Goal: Use online tool/utility: Utilize a website feature to perform a specific function

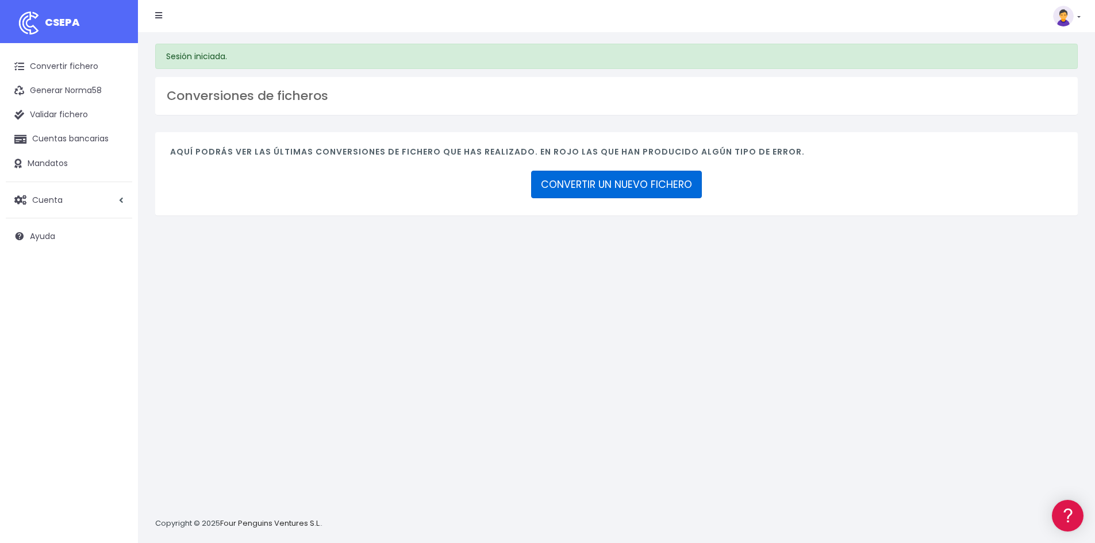
click at [652, 191] on link "CONVERTIR UN NUEVO FICHERO" at bounding box center [616, 185] width 171 height 28
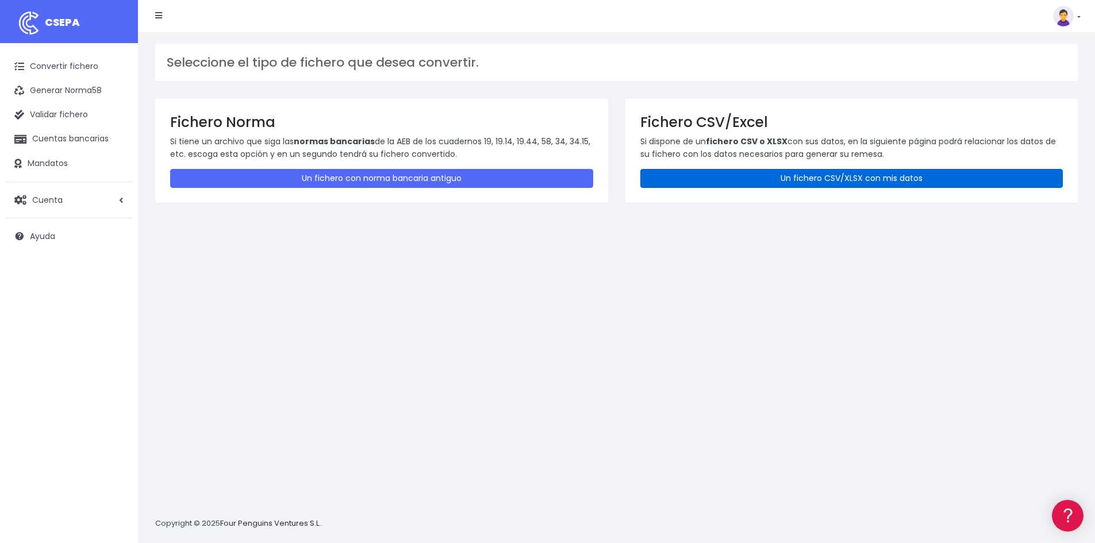
click at [797, 178] on link "Un fichero CSV/XLSX con mis datos" at bounding box center [851, 178] width 423 height 19
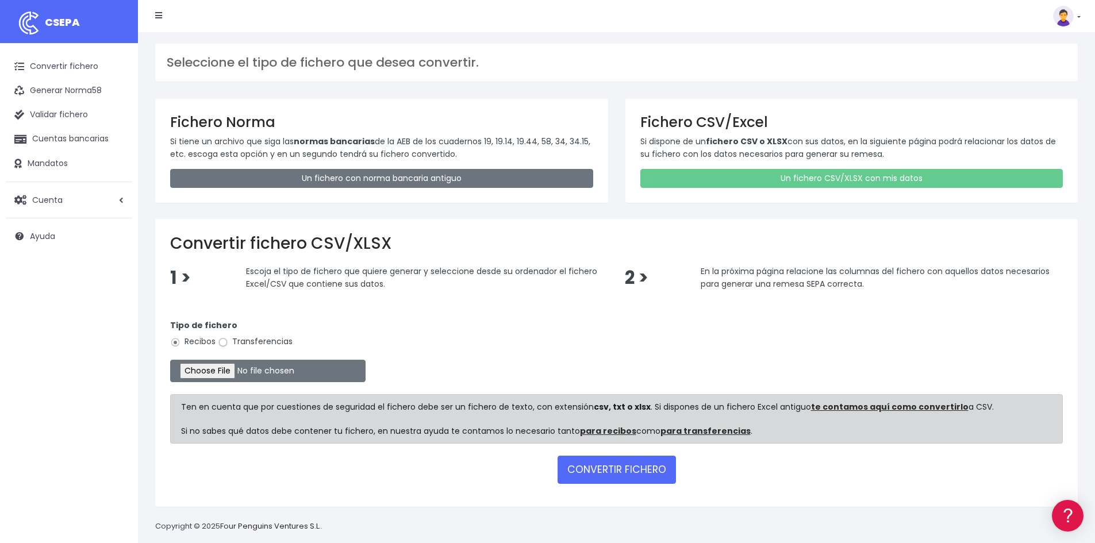
click at [227, 342] on input "Transferencias" at bounding box center [223, 342] width 10 height 10
radio input "true"
click at [619, 474] on button "CONVERTIR FICHERO" at bounding box center [617, 470] width 118 height 28
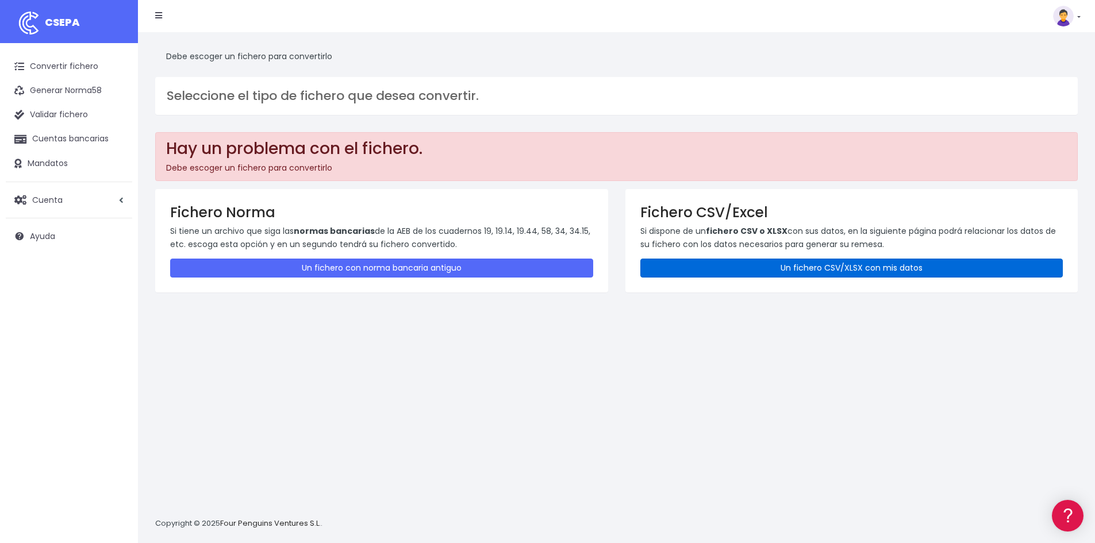
click at [777, 270] on link "Un fichero CSV/XLSX con mis datos" at bounding box center [851, 268] width 423 height 19
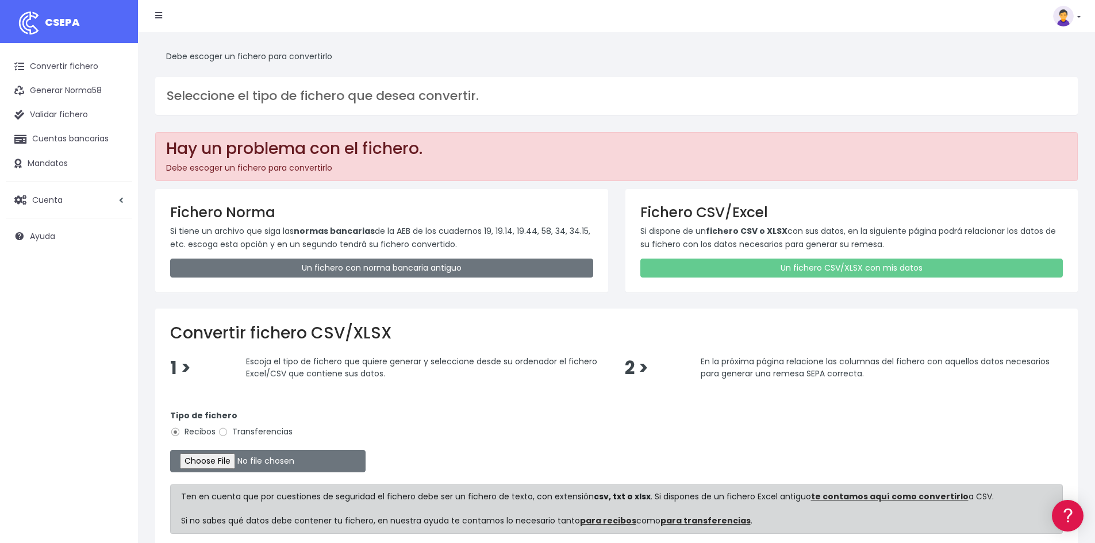
click at [236, 432] on label "Transferencias" at bounding box center [255, 432] width 75 height 12
click at [228, 432] on input "Transferencias" at bounding box center [223, 432] width 10 height 10
radio input "true"
click at [229, 457] on input "file" at bounding box center [267, 461] width 195 height 22
type input "C:\fakepath\20250829 PRUEBA FICHERO GIN.csv"
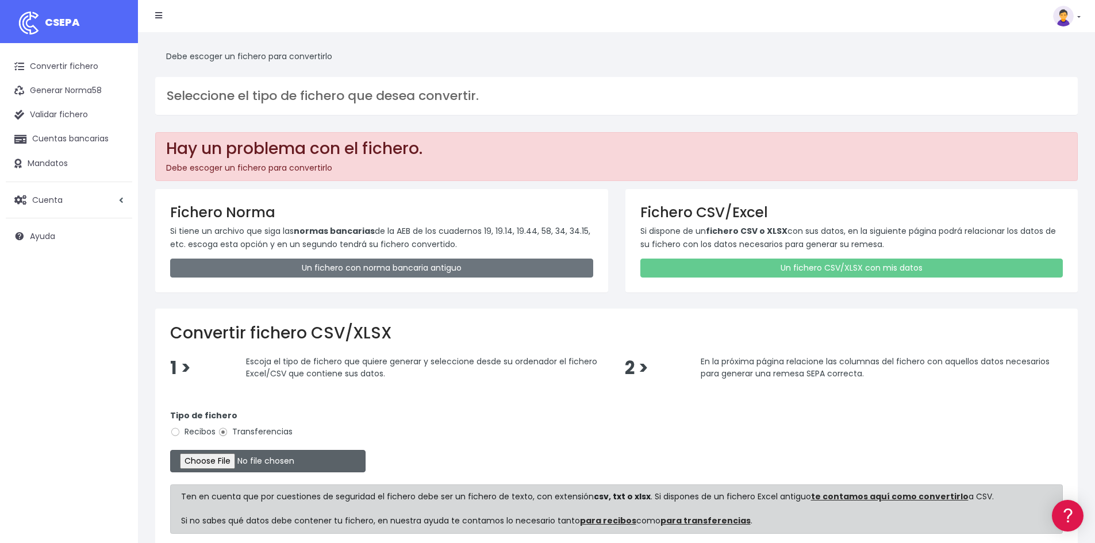
scroll to position [103, 0]
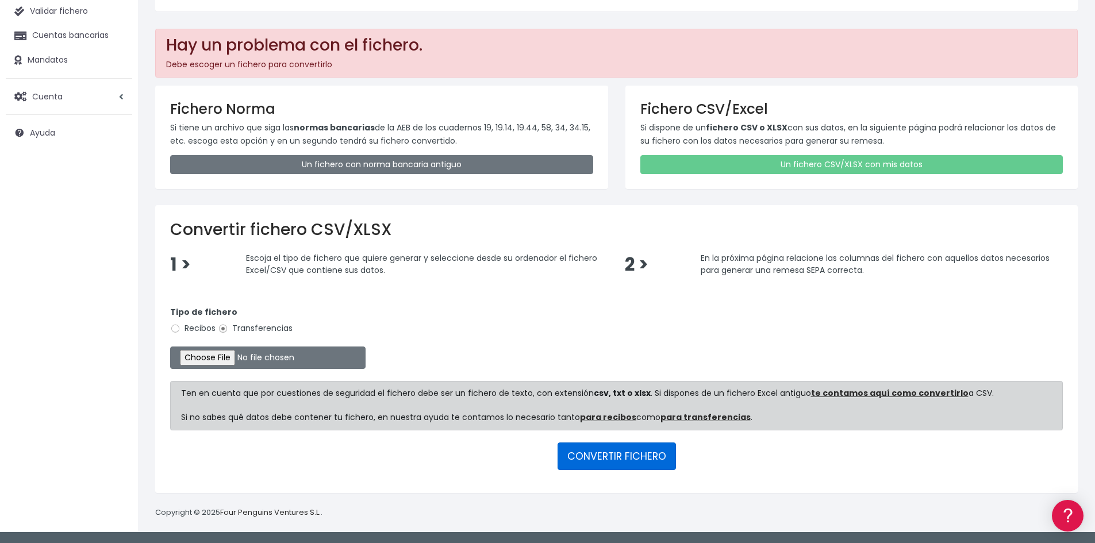
click at [639, 462] on button "CONVERTIR FICHERO" at bounding box center [617, 457] width 118 height 28
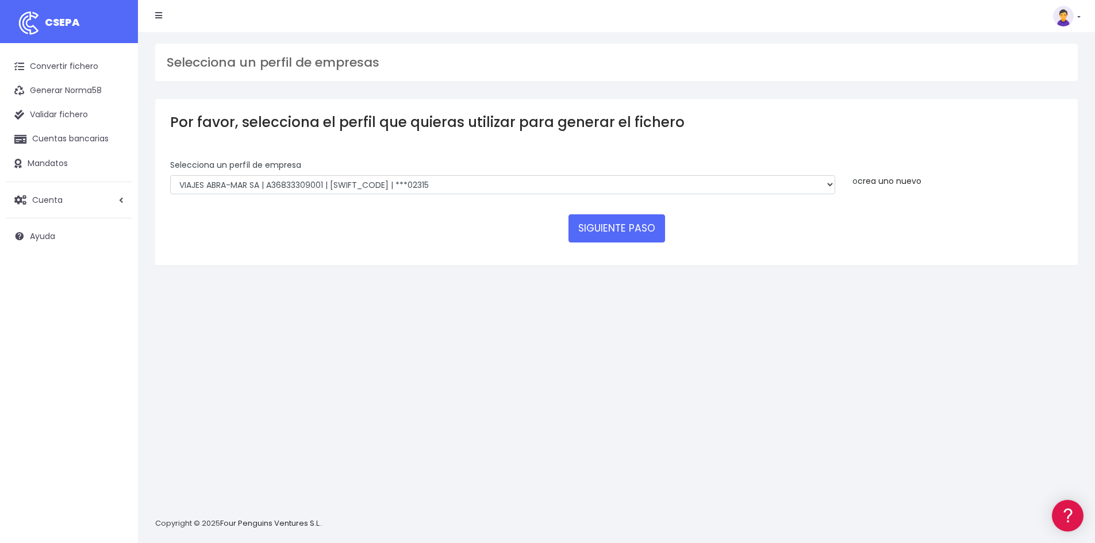
click at [909, 182] on link "crea uno nuevo" at bounding box center [890, 180] width 64 height 11
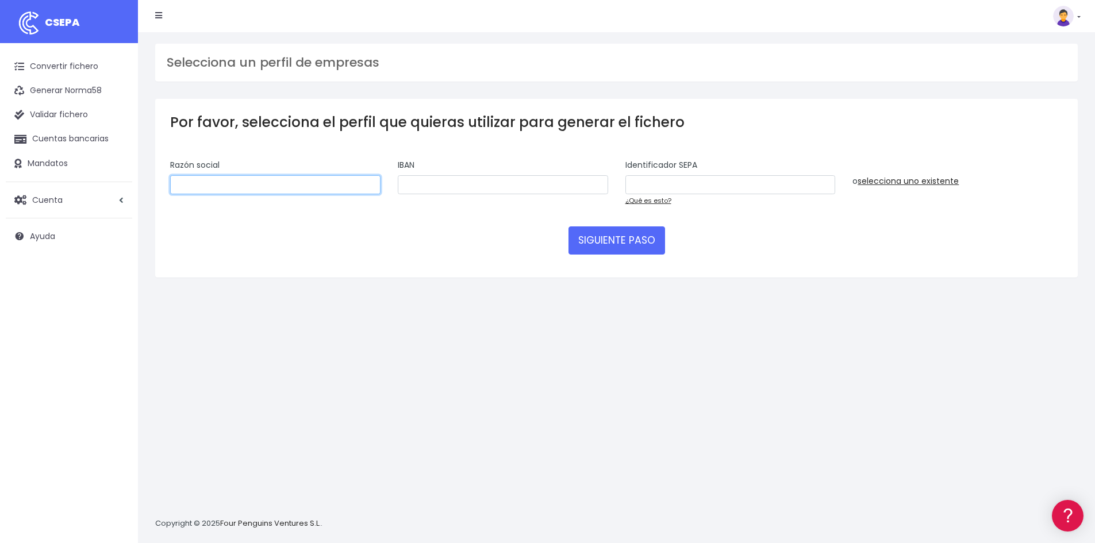
click at [268, 185] on input "text" at bounding box center [275, 185] width 210 height 20
type input "GET IT NOW SL"
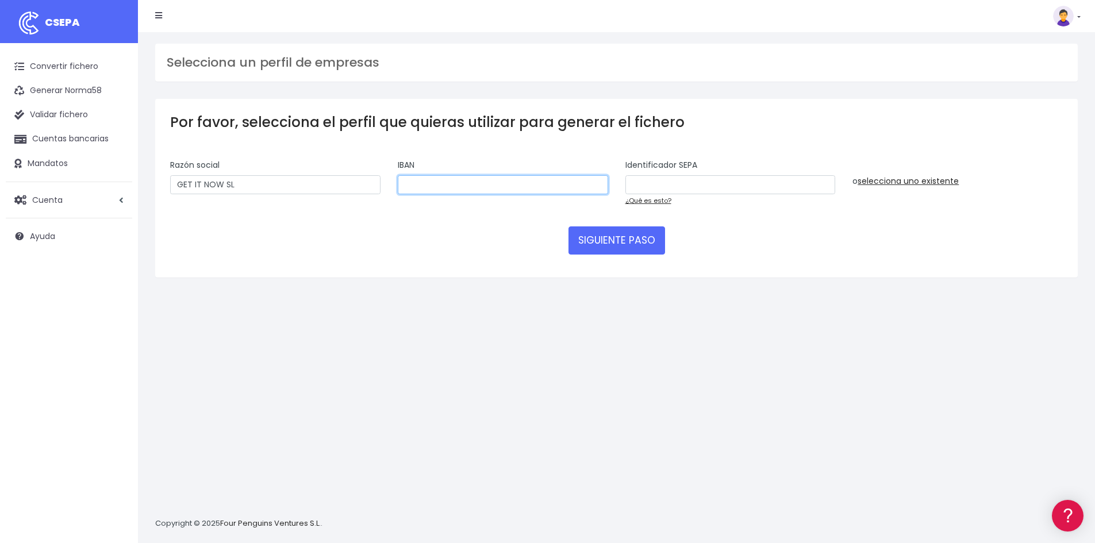
click at [474, 183] on input "text" at bounding box center [503, 185] width 210 height 20
drag, startPoint x: 297, startPoint y: 416, endPoint x: 319, endPoint y: 436, distance: 29.7
click at [297, 416] on div "Selecciona un perfil de empresas Por favor, selecciona el perfil que quieras ut…" at bounding box center [616, 287] width 957 height 511
click at [443, 189] on input "text" at bounding box center [503, 185] width 210 height 20
paste input "ES5600815197500001234027"
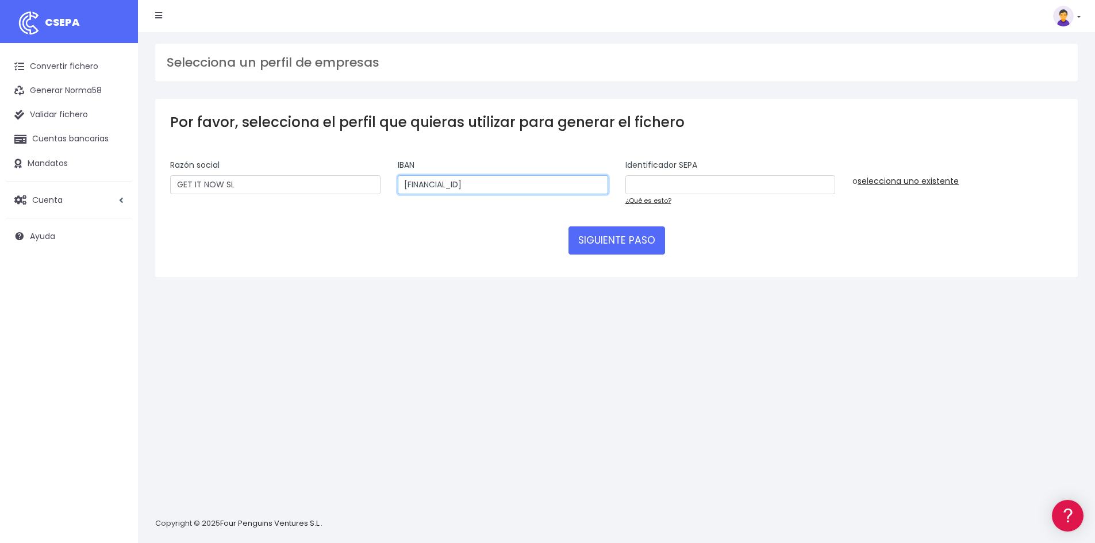
type input "ES5600815197500001234027"
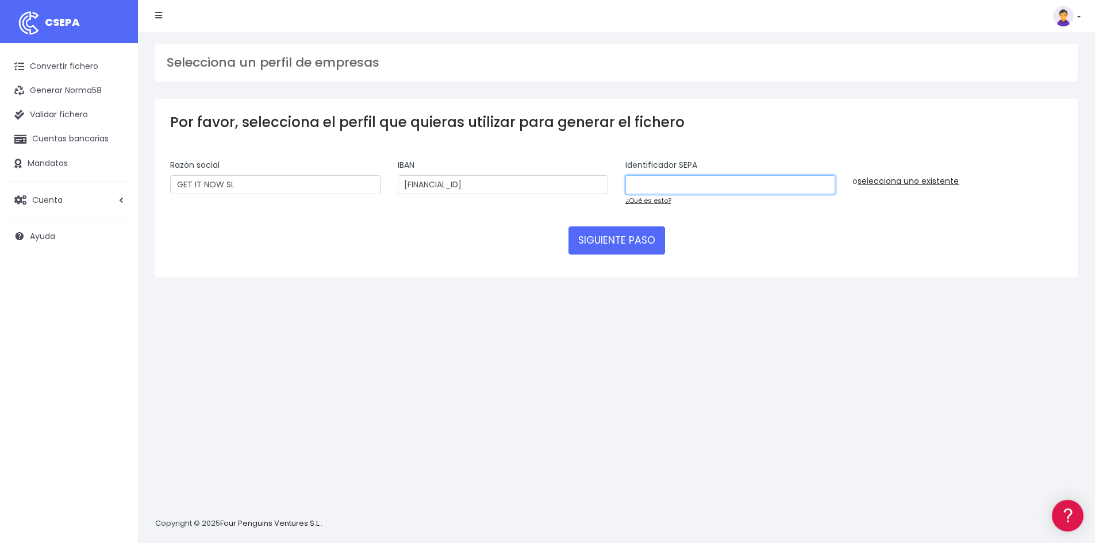
click at [666, 183] on input "text" at bounding box center [731, 185] width 210 height 20
paste input "B67048488"
type input "B67048488001"
click at [857, 369] on div "Selecciona un perfil de empresas Por favor, selecciona el perfil que quieras ut…" at bounding box center [616, 287] width 957 height 511
click at [627, 248] on button "SIGUIENTE PASO" at bounding box center [617, 241] width 97 height 28
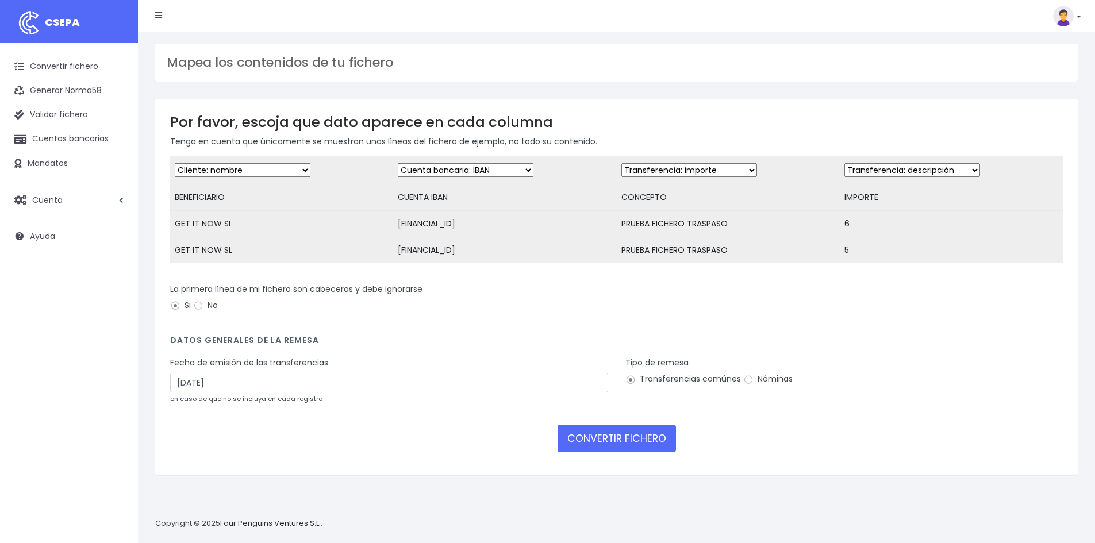
click at [497, 316] on div "La primera línea de mi fichero son cabeceras y debe ignorarse Si No" at bounding box center [616, 299] width 893 height 32
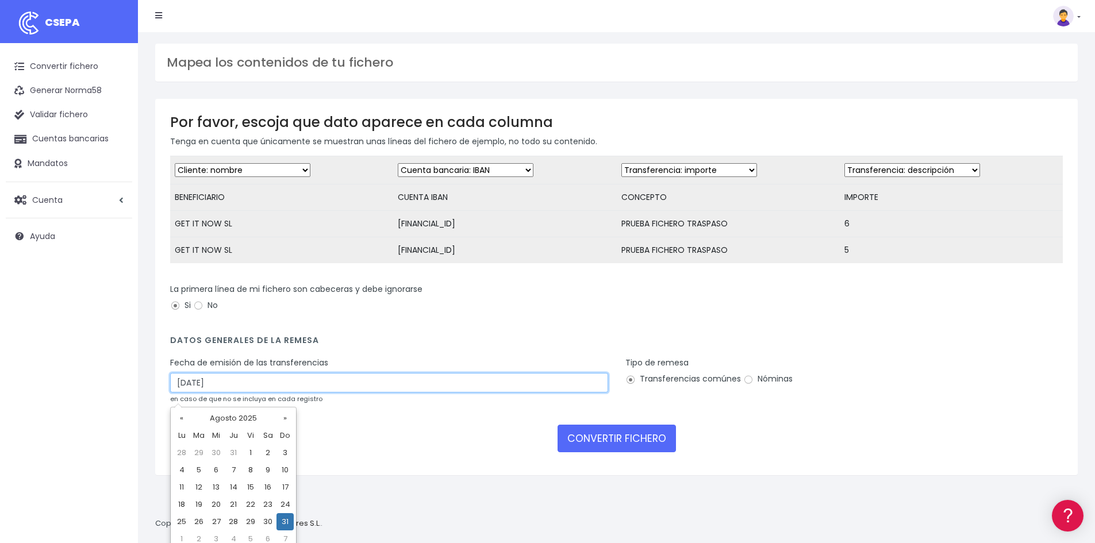
drag, startPoint x: 183, startPoint y: 396, endPoint x: 162, endPoint y: 396, distance: 21.3
click at [170, 400] on div "Fecha de emisión de las transferencias 31/08/2025 en caso de que no se incluya …" at bounding box center [389, 385] width 455 height 56
type input "29/08/2025"
click at [440, 300] on div "La primera línea de mi fichero son cabeceras y debe ignorarse Si No" at bounding box center [616, 299] width 893 height 32
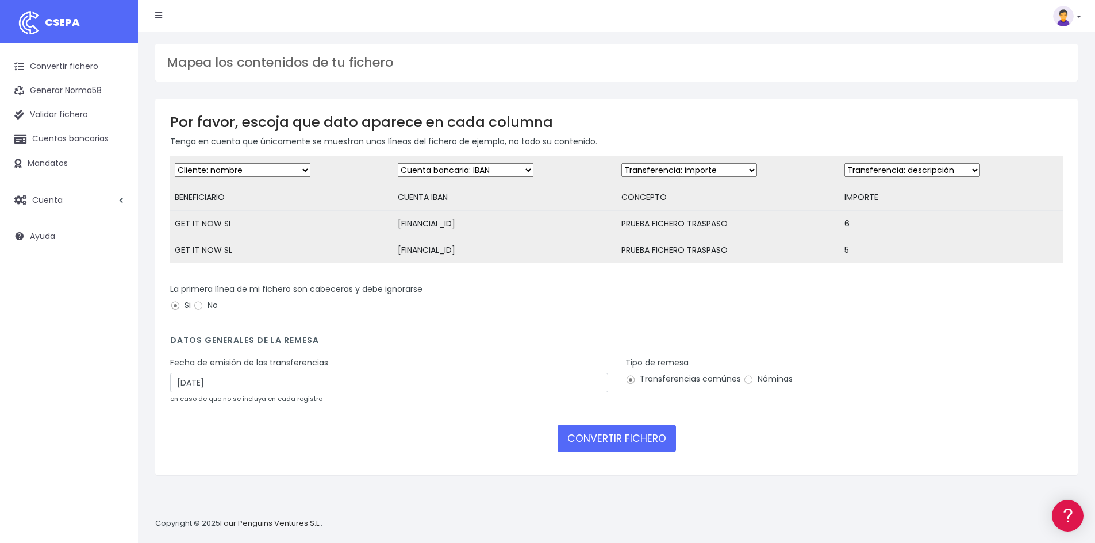
click at [697, 161] on td "Desechar campo Cliente: nombre Cliente: DNI Cliente: Email Cliente: referencia …" at bounding box center [728, 170] width 223 height 28
click at [680, 168] on select "Desechar campo Cliente: nombre Cliente: DNI Cliente: Email Cliente: referencia …" at bounding box center [689, 170] width 136 height 14
select select "description"
click at [621, 163] on select "Desechar campo Cliente: nombre Cliente: DNI Cliente: Email Cliente: referencia …" at bounding box center [689, 170] width 136 height 14
click at [948, 171] on select "Desechar campo Cliente: nombre Cliente: DNI Cliente: Email Cliente: referencia …" at bounding box center [913, 170] width 136 height 14
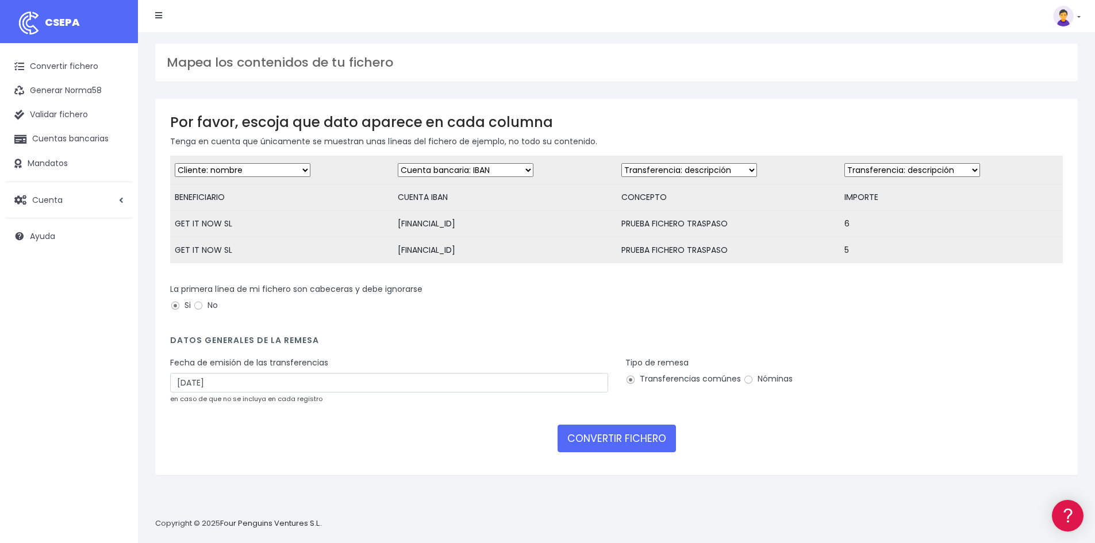
select select "amount"
click at [845, 163] on select "Desechar campo Cliente: nombre Cliente: DNI Cliente: Email Cliente: referencia …" at bounding box center [913, 170] width 136 height 14
click at [613, 452] on button "CONVERTIR FICHERO" at bounding box center [617, 439] width 118 height 28
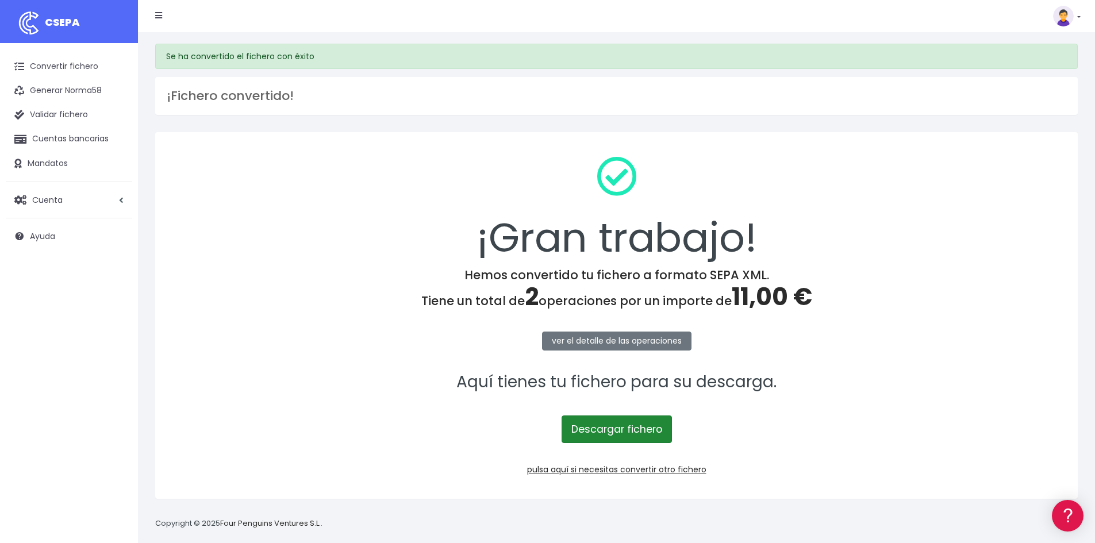
click at [586, 429] on link "Descargar fichero" at bounding box center [617, 430] width 110 height 28
